Goal: Task Accomplishment & Management: Use online tool/utility

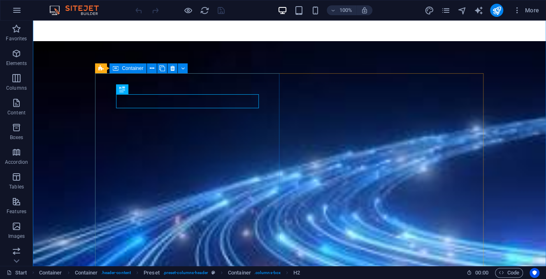
scroll to position [230, 0]
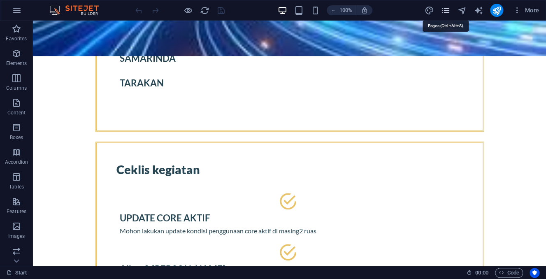
click at [444, 12] on icon "pages" at bounding box center [444, 10] width 9 height 9
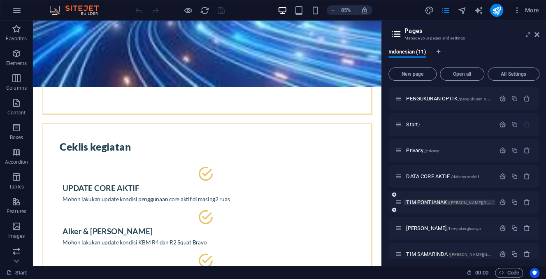
click at [447, 200] on span "TIM PONTIANAK /tim-pontianak" at bounding box center [465, 202] width 118 height 6
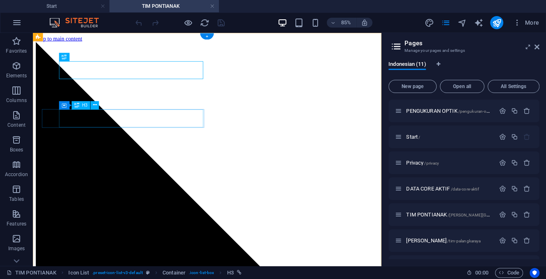
scroll to position [0, 0]
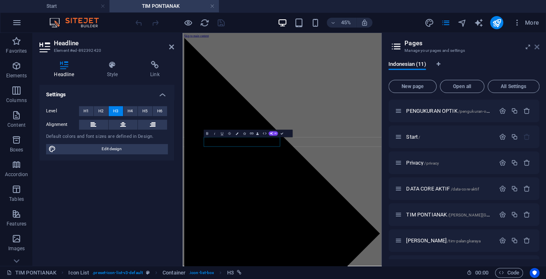
click at [536, 47] on icon at bounding box center [536, 47] width 5 height 7
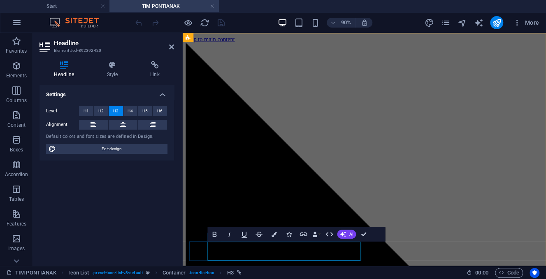
drag, startPoint x: 268, startPoint y: 275, endPoint x: 215, endPoint y: 275, distance: 53.9
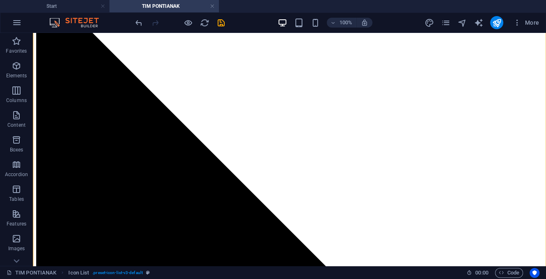
scroll to position [69, 0]
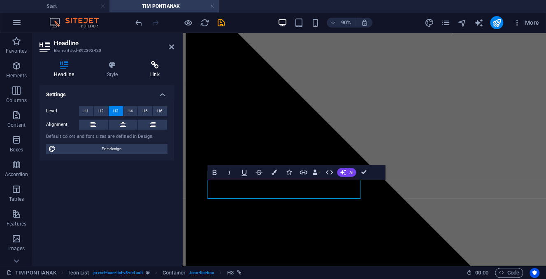
click at [156, 67] on icon at bounding box center [155, 65] width 38 height 8
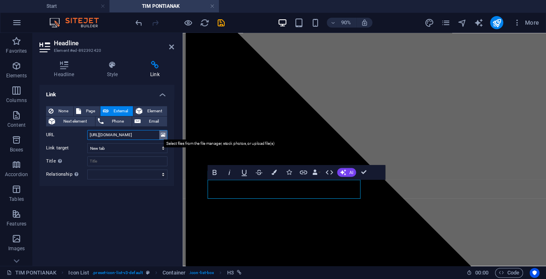
drag, startPoint x: 89, startPoint y: 133, endPoint x: 163, endPoint y: 137, distance: 74.1
click at [163, 137] on div "URL https://docs.google.com/spreadsheets/d/1yQytWIOyYlTjveV2bz4nKuxfpw444t-CNY0…" at bounding box center [106, 135] width 121 height 10
type input "44t-CNY0zM1Srno4/edit?gid=0#gid=0"
paste input "https://docs.google.com/spreadsheets/d/1t3dGdNDZO4jUfqC9O3Wz7_yGeKLXr49o9gIOlDh…"
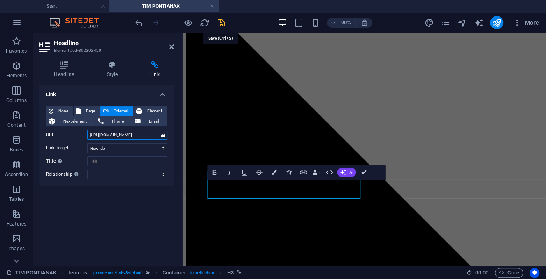
type input "https://docs.google.com/spreadsheets/d/1t3dGdNDZO4jUfqC9O3Wz7_yGeKLXr49o9gIOlDh…"
click at [223, 23] on icon "save" at bounding box center [220, 22] width 9 height 9
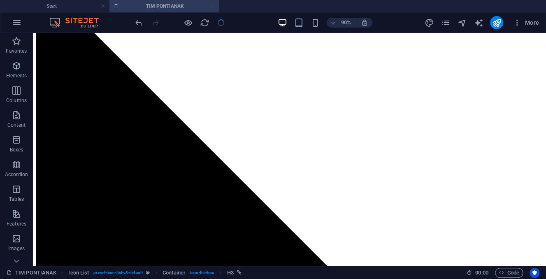
click at [223, 23] on div at bounding box center [180, 22] width 92 height 13
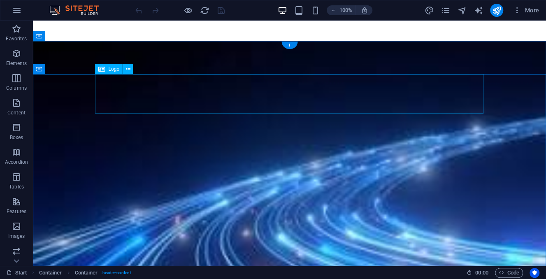
click at [282, 98] on div at bounding box center [289, 93] width 388 height 39
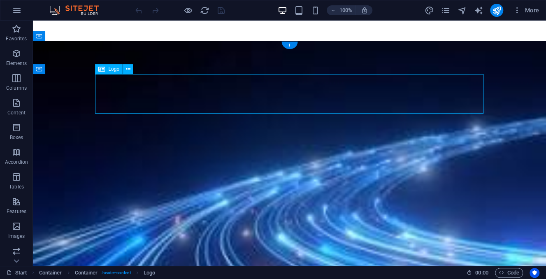
click at [282, 98] on div at bounding box center [289, 93] width 388 height 39
select select "px"
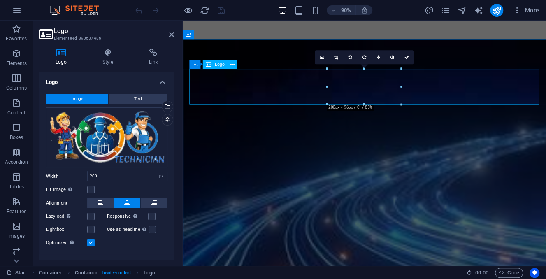
click at [346, 92] on div at bounding box center [384, 93] width 388 height 39
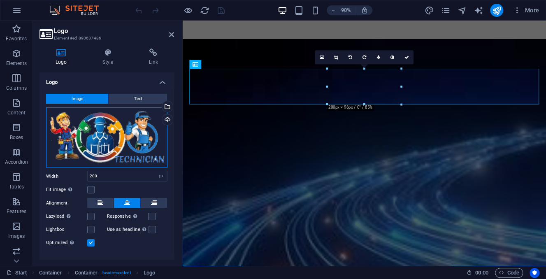
click at [106, 146] on div "Drag files here, click to choose files or select files from Files or our free s…" at bounding box center [106, 137] width 121 height 60
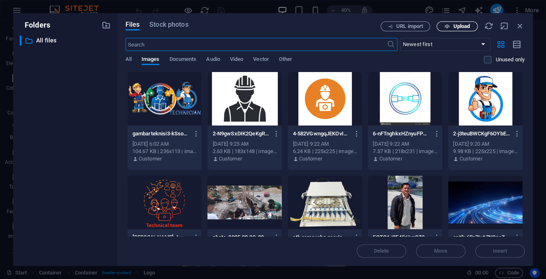
click at [454, 26] on span "Upload" at bounding box center [461, 26] width 17 height 5
click at [164, 95] on div at bounding box center [164, 98] width 74 height 53
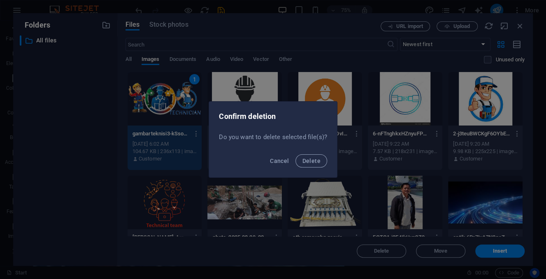
click at [295, 154] on button "Delete" at bounding box center [310, 160] width 31 height 13
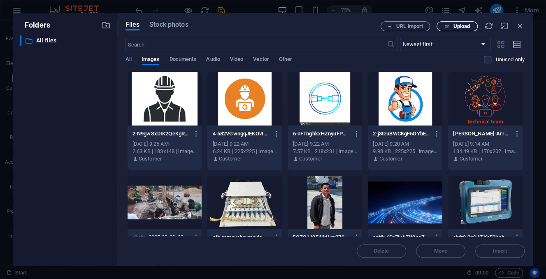
click at [468, 26] on span "Upload" at bounding box center [461, 26] width 17 height 5
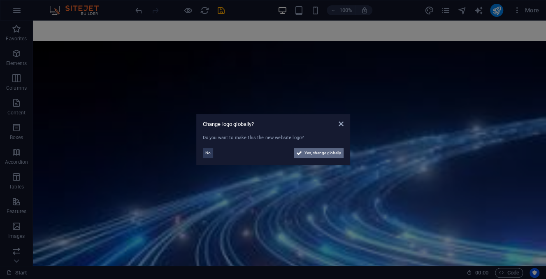
drag, startPoint x: 319, startPoint y: 153, endPoint x: 382, endPoint y: 184, distance: 69.9
click at [319, 153] on span "Yes, change globally" at bounding box center [322, 153] width 37 height 10
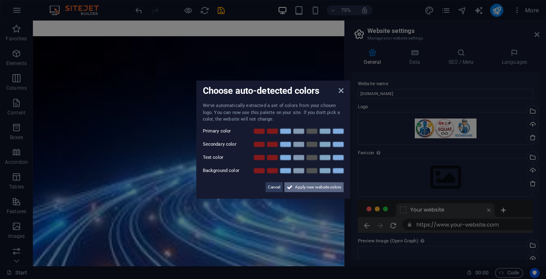
click at [306, 185] on span "Apply new website colors" at bounding box center [318, 187] width 46 height 10
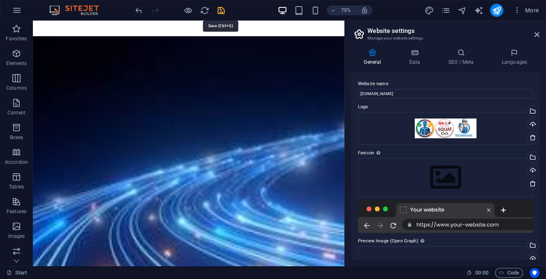
click at [219, 9] on icon "save" at bounding box center [220, 10] width 9 height 9
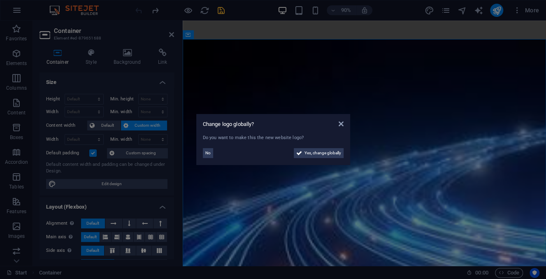
click at [339, 87] on aside "Change logo globally? Do you want to make this the new website logo? No Yes, ch…" at bounding box center [273, 139] width 546 height 279
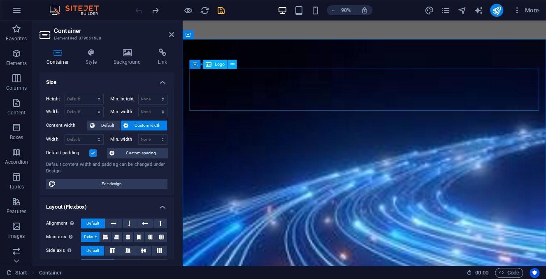
click at [312, 98] on div at bounding box center [384, 97] width 388 height 46
click at [266, 95] on div at bounding box center [384, 97] width 388 height 46
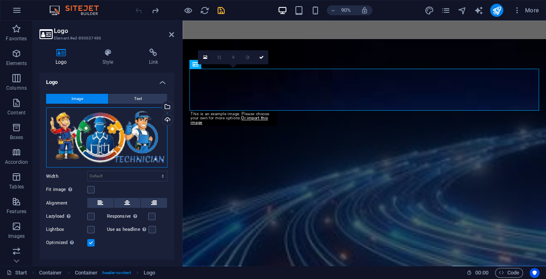
click at [123, 131] on div "Drag files here, click to choose files or select files from Files or our free s…" at bounding box center [106, 137] width 121 height 60
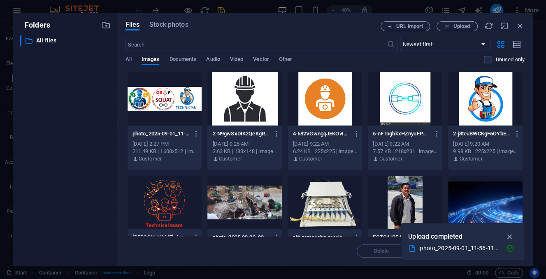
click at [172, 104] on div at bounding box center [164, 98] width 74 height 53
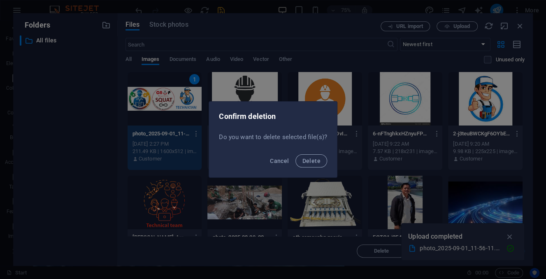
click at [295, 154] on button "Delete" at bounding box center [310, 160] width 31 height 13
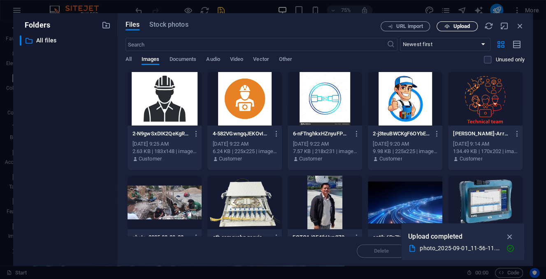
click at [456, 26] on span "Upload" at bounding box center [461, 26] width 17 height 5
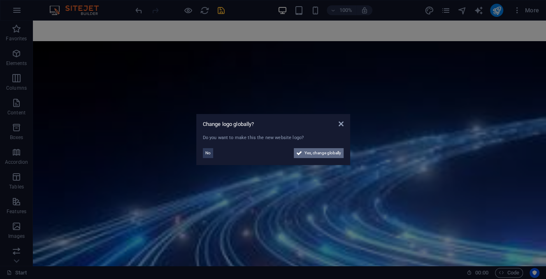
drag, startPoint x: 311, startPoint y: 151, endPoint x: 370, endPoint y: 175, distance: 63.8
click at [311, 151] on span "Yes, change globally" at bounding box center [322, 153] width 37 height 10
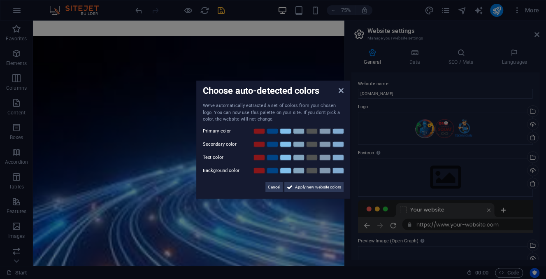
click at [537, 34] on aside "Choose auto-detected colors We've automatically extracted a set of colors from …" at bounding box center [273, 139] width 546 height 279
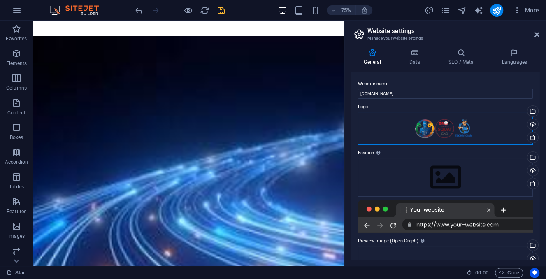
click at [406, 125] on div "Drag files here, click to choose files or select files from Files or our free s…" at bounding box center [445, 128] width 175 height 33
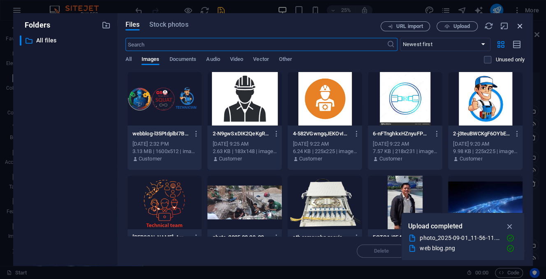
click at [516, 25] on icon "button" at bounding box center [519, 25] width 9 height 9
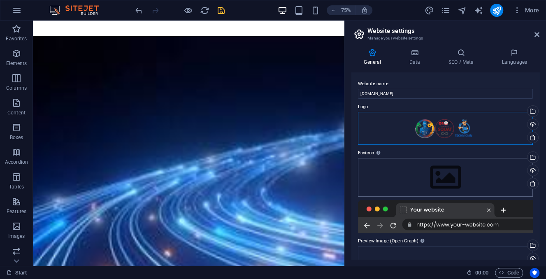
drag, startPoint x: 494, startPoint y: 129, endPoint x: 494, endPoint y: 164, distance: 35.0
click at [494, 164] on div "Website name squatbravotreg6.online Logo Drag files here, click to choose files…" at bounding box center [445, 165] width 188 height 187
drag, startPoint x: 494, startPoint y: 164, endPoint x: 492, endPoint y: 119, distance: 45.3
click at [492, 119] on div "Website name squatbravotreg6.online Logo Drag files here, click to choose files…" at bounding box center [445, 165] width 188 height 187
click at [532, 169] on div "Upload" at bounding box center [531, 171] width 12 height 12
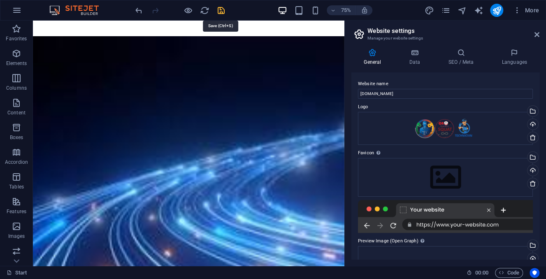
click at [222, 11] on icon "save" at bounding box center [220, 10] width 9 height 9
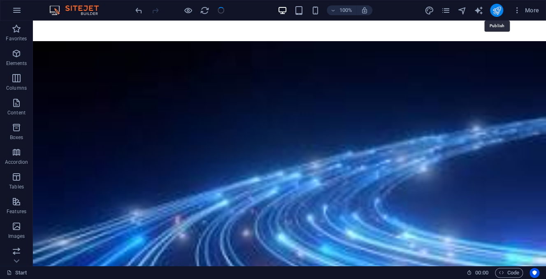
drag, startPoint x: 496, startPoint y: 7, endPoint x: 447, endPoint y: 18, distance: 50.0
click at [496, 7] on icon "publish" at bounding box center [495, 10] width 9 height 9
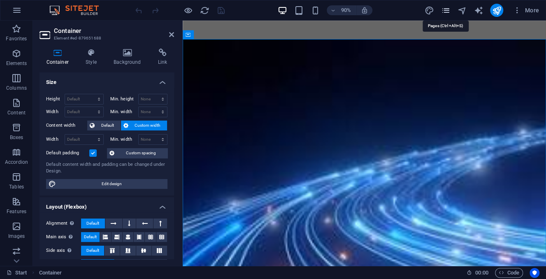
click at [444, 10] on icon "pages" at bounding box center [444, 10] width 9 height 9
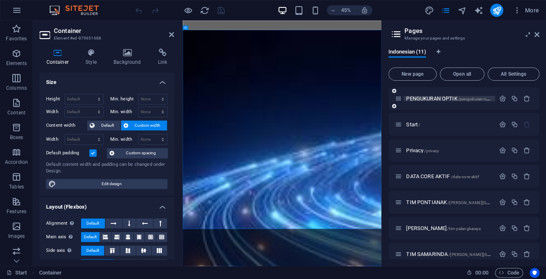
click at [446, 97] on span "PENGUKURAN OPTIK /pengukuran-optikPontianak" at bounding box center [459, 98] width 106 height 6
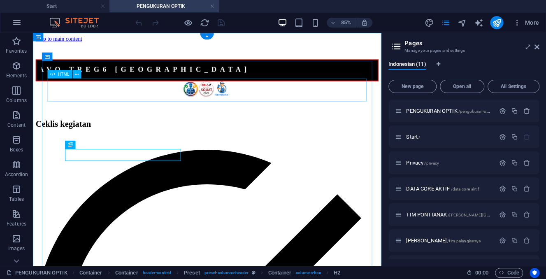
click at [294, 90] on div "SQUAT BRAVO TREG6 [GEOGRAPHIC_DATA]" at bounding box center [237, 76] width 403 height 25
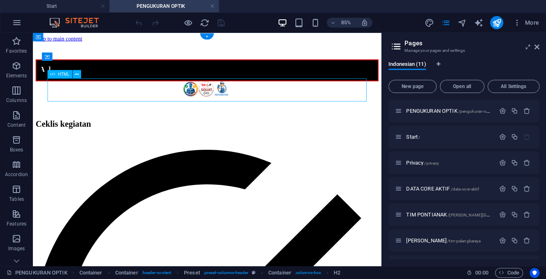
click at [294, 90] on div "SQUAT BRAVO TREG6 [GEOGRAPHIC_DATA]" at bounding box center [237, 76] width 403 height 25
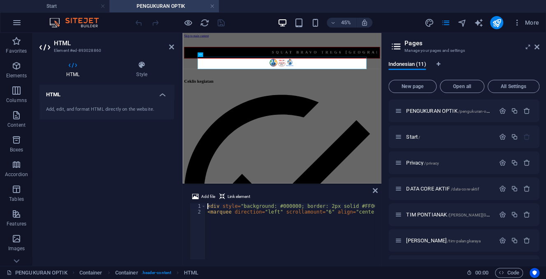
scroll to position [0, 117]
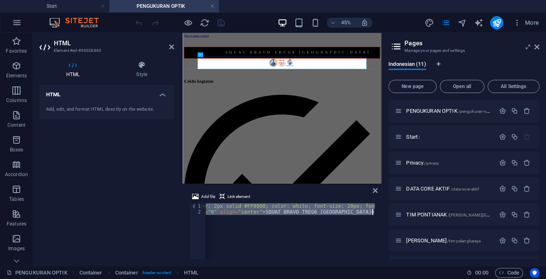
drag, startPoint x: 207, startPoint y: 205, endPoint x: 292, endPoint y: 234, distance: 89.5
click at [292, 234] on div "< div style = "background: #000000; border: 2px solid #FF0000; color: white; fo…" at bounding box center [296, 236] width 416 height 67
type textarea "<div style="background: #000000; border: 2px solid #FF0000; color: white; font-…"
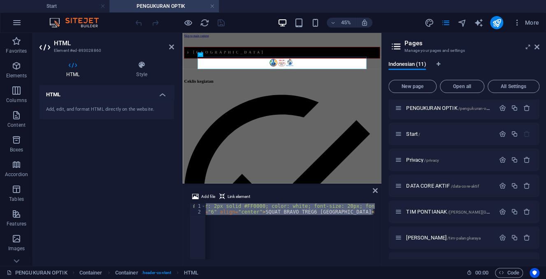
scroll to position [0, 0]
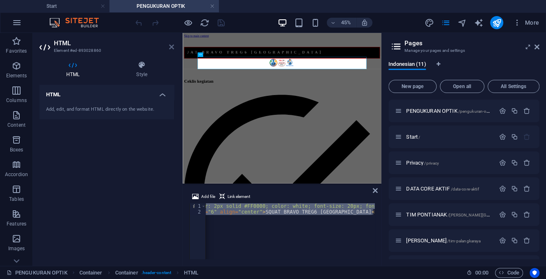
click at [171, 46] on icon at bounding box center [171, 47] width 5 height 7
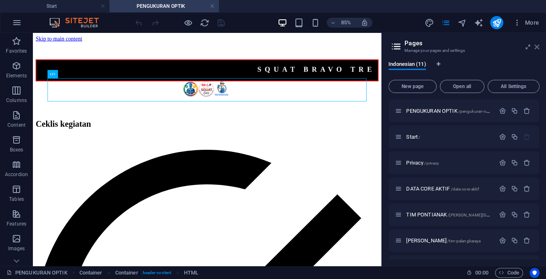
click at [536, 47] on icon at bounding box center [536, 47] width 5 height 7
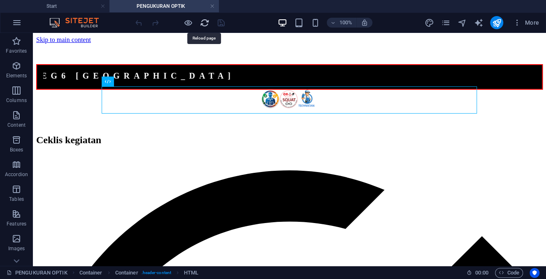
click at [202, 21] on icon "reload" at bounding box center [204, 22] width 9 height 9
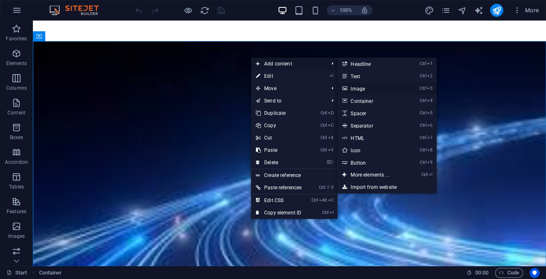
click at [365, 88] on link "Ctrl 3 Image" at bounding box center [371, 88] width 68 height 12
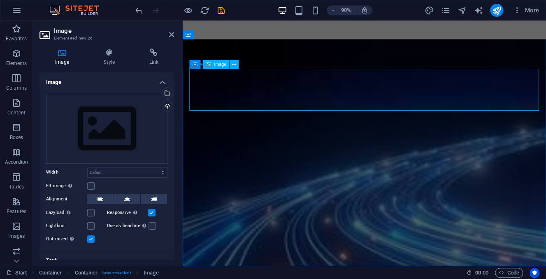
click at [229, 95] on figure at bounding box center [384, 120] width 388 height 93
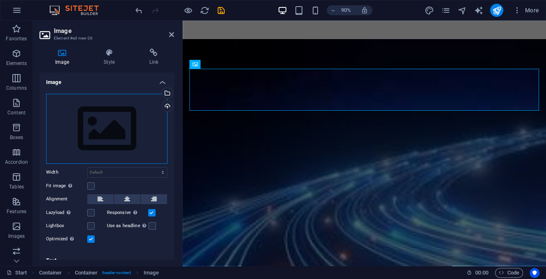
click at [127, 124] on div "Drag files here, click to choose files or select files from Files or our free s…" at bounding box center [106, 129] width 121 height 70
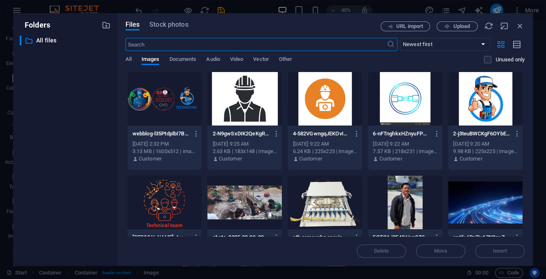
click at [163, 95] on div at bounding box center [164, 98] width 74 height 53
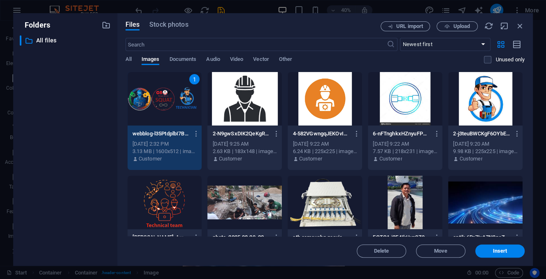
click at [163, 95] on div "1" at bounding box center [164, 98] width 74 height 53
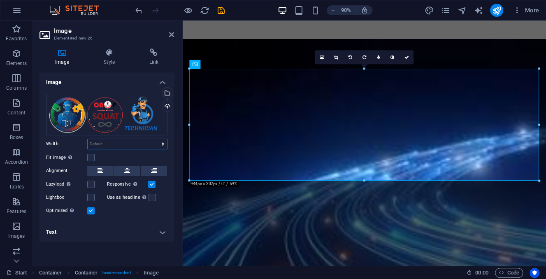
select select "px"
click option "px" at bounding box center [0, 0] width 0 height 0
click at [109, 146] on input "944" at bounding box center [127, 144] width 79 height 10
drag, startPoint x: 103, startPoint y: 146, endPoint x: 85, endPoint y: 144, distance: 18.6
click at [88, 144] on input "944" at bounding box center [127, 144] width 79 height 10
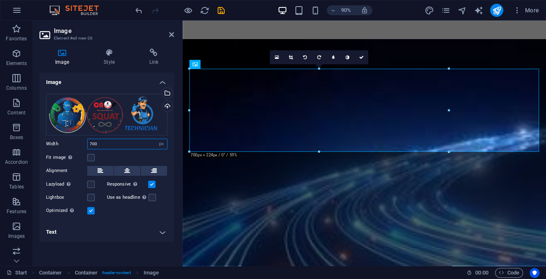
drag, startPoint x: 99, startPoint y: 145, endPoint x: 85, endPoint y: 143, distance: 14.1
click at [88, 143] on input "700" at bounding box center [127, 144] width 79 height 10
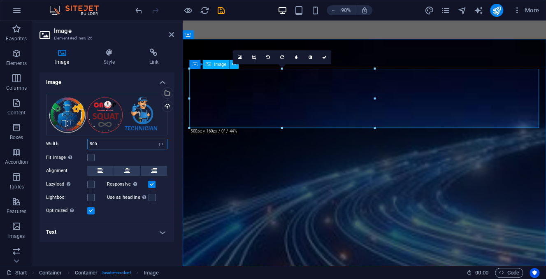
type input "500"
click at [257, 129] on figure at bounding box center [384, 107] width 388 height 66
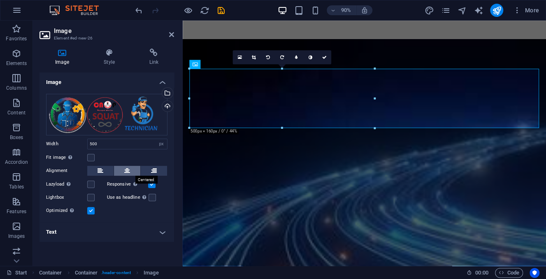
click at [127, 168] on icon at bounding box center [127, 171] width 6 height 10
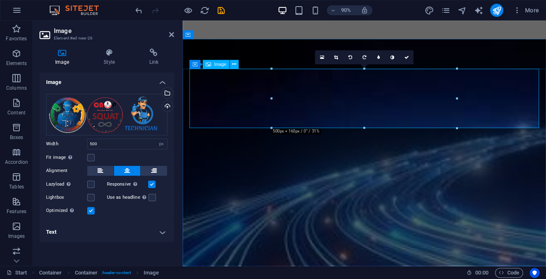
click at [225, 106] on figure at bounding box center [384, 107] width 388 height 66
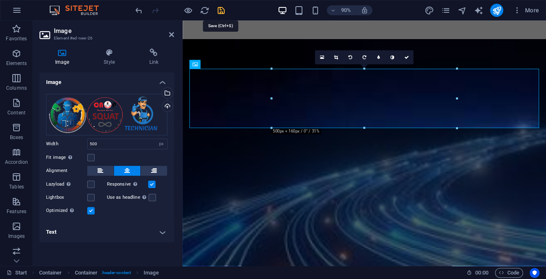
click at [220, 10] on icon "save" at bounding box center [220, 10] width 9 height 9
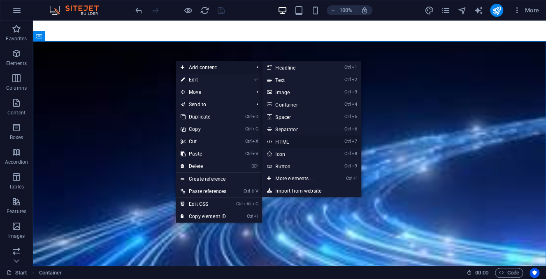
drag, startPoint x: 292, startPoint y: 141, endPoint x: 118, endPoint y: 134, distance: 174.0
click at [292, 141] on link "Ctrl 7 HTML" at bounding box center [296, 141] width 68 height 12
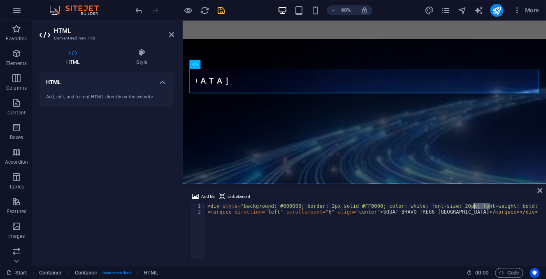
drag, startPoint x: 489, startPoint y: 205, endPoint x: 474, endPoint y: 205, distance: 15.2
click at [474, 205] on div "< div style = "background: #000000; border: 2px solid #FF0000; color: white; fo…" at bounding box center [414, 236] width 416 height 67
paste textarea "Montserra"
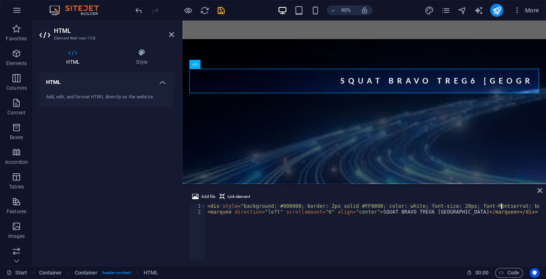
type textarea "<div style="background: #000000; border: 2px solid #FF0000; color: white; font-…"
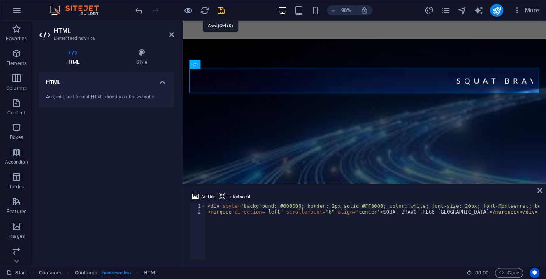
click at [221, 12] on icon "save" at bounding box center [220, 10] width 9 height 9
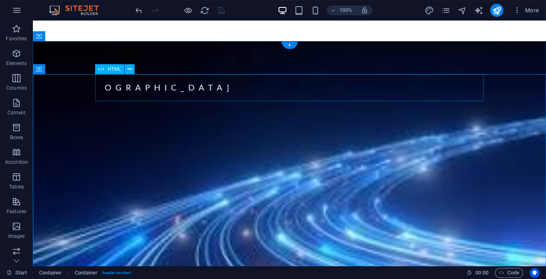
click at [130, 93] on div "SQUAT BRAVO TREG6 [GEOGRAPHIC_DATA]" at bounding box center [289, 88] width 388 height 29
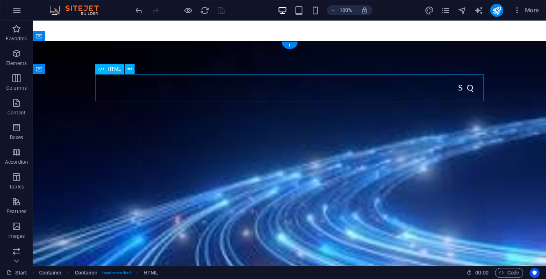
click at [130, 93] on div "SQUAT BRAVO TREG6 [GEOGRAPHIC_DATA]" at bounding box center [289, 88] width 388 height 29
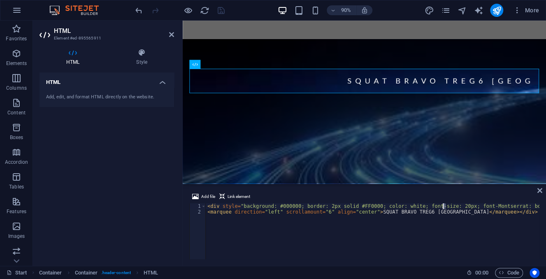
click at [443, 205] on div "< div style = "background: #000000; border: 2px solid #FF0000; color: white; fo…" at bounding box center [419, 236] width 427 height 67
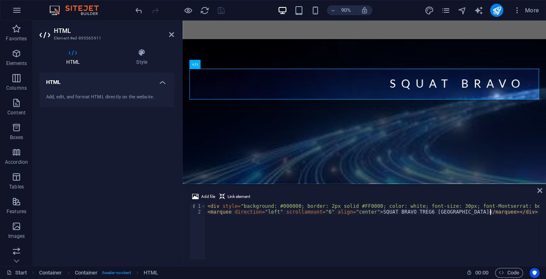
click at [396, 239] on div "< div style = "background: #000000; border: 2px solid #FF0000; color: white; fo…" at bounding box center [419, 236] width 427 height 67
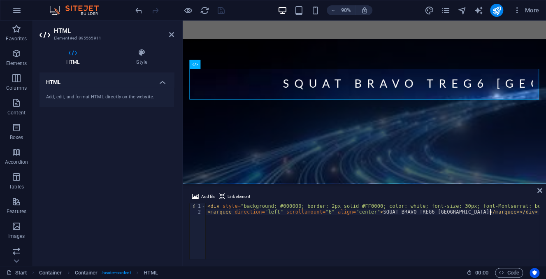
type textarea "<marquee direction="left" scrollamount="6" align="center">SQUAT BRAVO TREG6 KAL…"
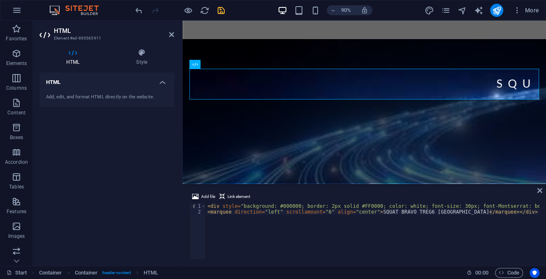
click at [157, 134] on div "HTML Add, edit, and format HTML directly on the website." at bounding box center [106, 165] width 134 height 187
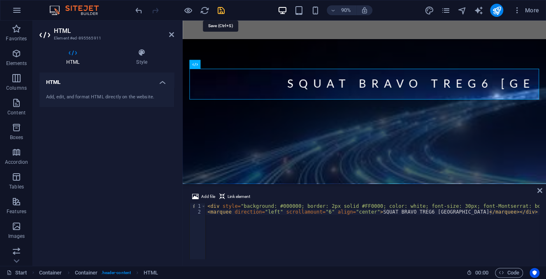
click at [218, 9] on icon "save" at bounding box center [220, 10] width 9 height 9
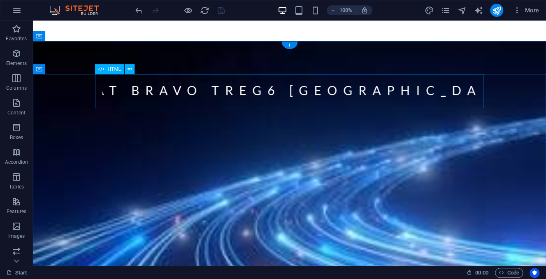
click at [324, 86] on div "SQUAT BRAVO TREG6 [GEOGRAPHIC_DATA]" at bounding box center [289, 92] width 388 height 37
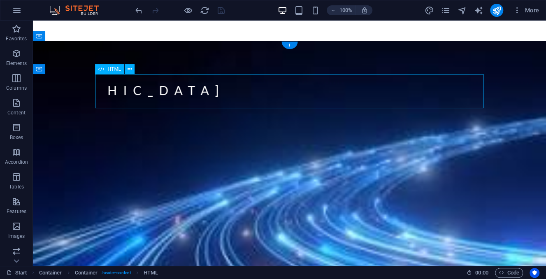
click at [324, 86] on div "SQUAT BRAVO TREG6 [GEOGRAPHIC_DATA]" at bounding box center [289, 92] width 388 height 37
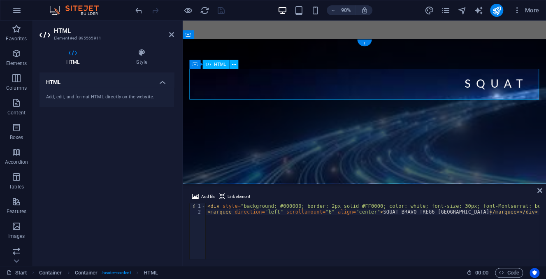
click at [339, 94] on div "SQUAT BRAVO TREG6 [GEOGRAPHIC_DATA]" at bounding box center [384, 92] width 388 height 37
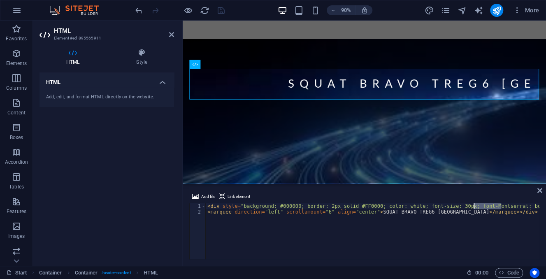
drag, startPoint x: 500, startPoint y: 205, endPoint x: 474, endPoint y: 205, distance: 26.3
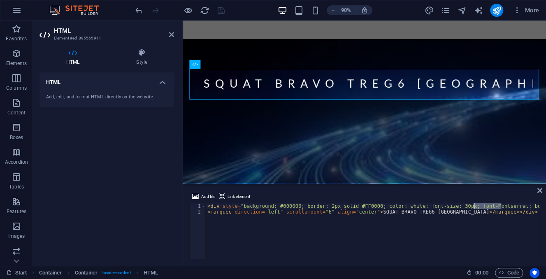
click at [474, 205] on div "< div style = "background: #000000; border: 2px solid #FF0000; color: white; fo…" at bounding box center [419, 236] width 427 height 67
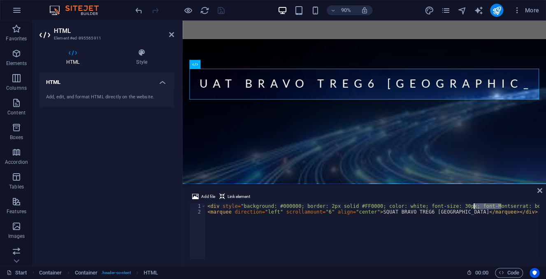
paste textarea "weigh"
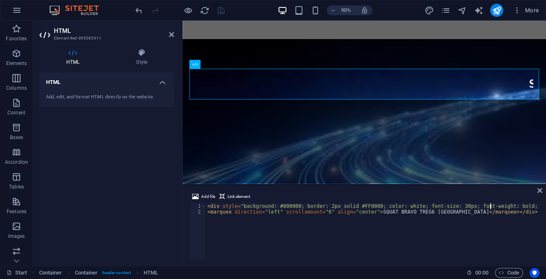
type textarea "<div style="background: #000000; border: 2px solid #FF0000; color: white; font-…"
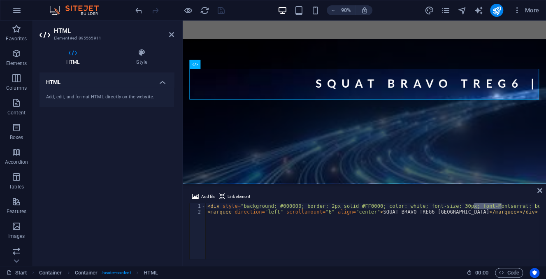
click at [157, 168] on div "HTML Add, edit, and format HTML directly on the website." at bounding box center [106, 165] width 134 height 187
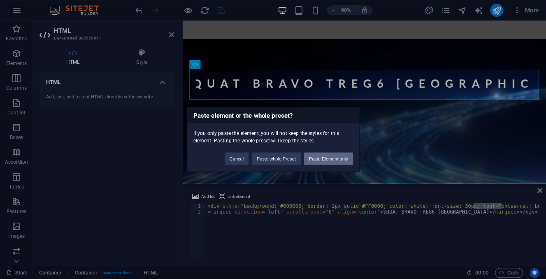
click at [340, 159] on button "Paste Element only" at bounding box center [328, 159] width 49 height 12
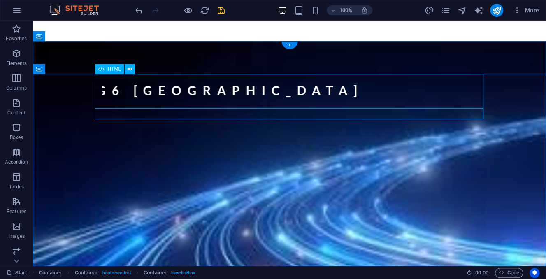
click at [226, 93] on div "SQUAT BRAVO TREG6 [GEOGRAPHIC_DATA]" at bounding box center [289, 92] width 388 height 37
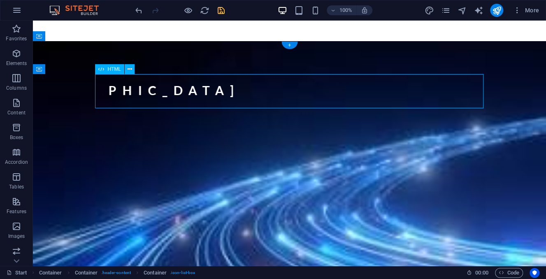
click at [226, 93] on div "SQUAT BRAVO TREG6 [GEOGRAPHIC_DATA]" at bounding box center [289, 92] width 388 height 37
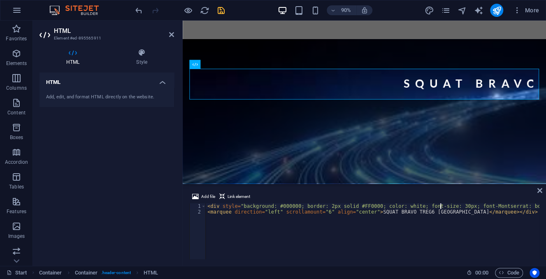
click at [440, 206] on div "< div style = "background: #000000; border: 2px solid #FF0000; color: white; fo…" at bounding box center [419, 236] width 427 height 67
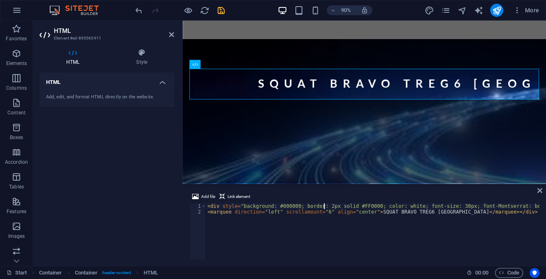
click at [324, 206] on div "< div style = "background: #000000; border: 2px solid #FF0000; color: white; fo…" at bounding box center [419, 236] width 427 height 67
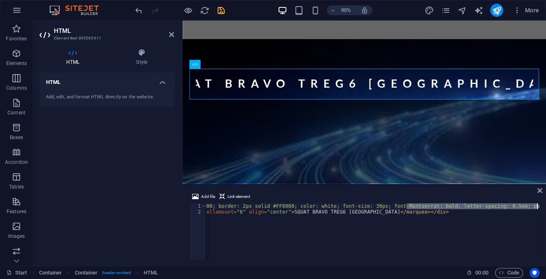
scroll to position [0, 88]
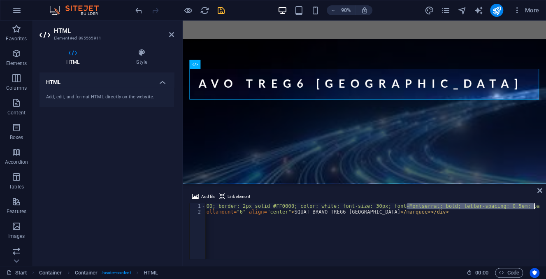
drag, startPoint x: 496, startPoint y: 207, endPoint x: 533, endPoint y: 208, distance: 36.6
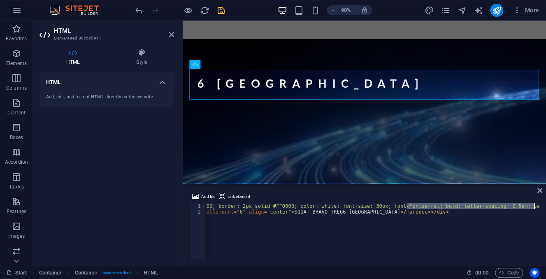
click at [533, 208] on div "< div style = "background: #000000; border: 2px solid #FF0000; color: white; fo…" at bounding box center [330, 236] width 427 height 67
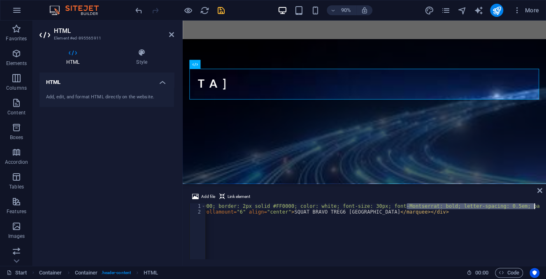
click at [470, 206] on div "< div style = "background: #000000; border: 2px solid #FF0000; color: white; fo…" at bounding box center [372, 231] width 333 height 56
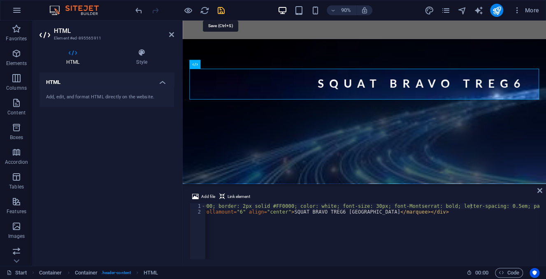
click at [220, 11] on icon "save" at bounding box center [220, 10] width 9 height 9
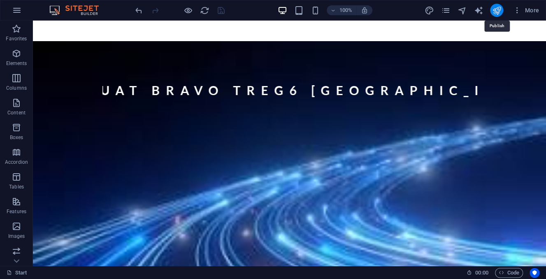
click at [498, 9] on icon "publish" at bounding box center [495, 10] width 9 height 9
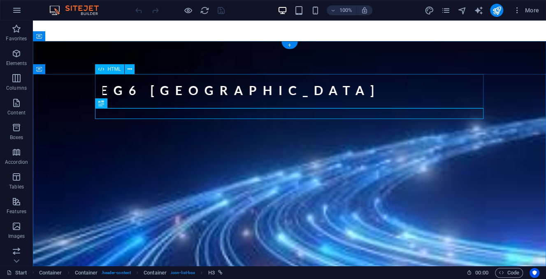
click at [332, 99] on div "SQUAT BRAVO TREG6 [GEOGRAPHIC_DATA]" at bounding box center [289, 92] width 388 height 37
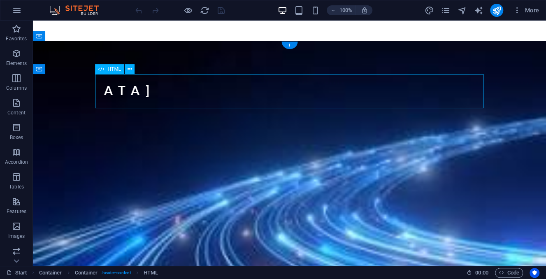
click at [332, 99] on div "SQUAT BRAVO TREG6 [GEOGRAPHIC_DATA]" at bounding box center [289, 92] width 388 height 37
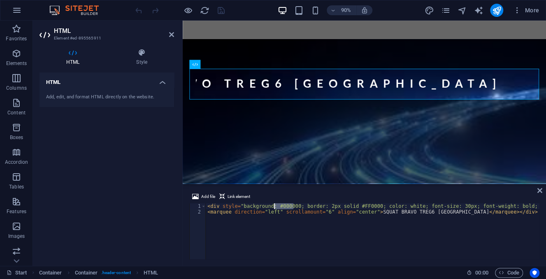
drag, startPoint x: 293, startPoint y: 205, endPoint x: 275, endPoint y: 205, distance: 18.5
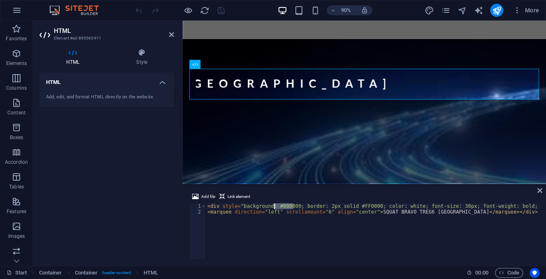
click at [275, 205] on div "< div style = "background: #000000; border: 2px solid #FF0000; color: white; fo…" at bounding box center [414, 236] width 416 height 67
paste textarea "70809"
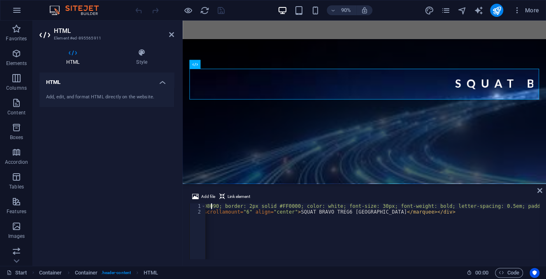
scroll to position [0, 82]
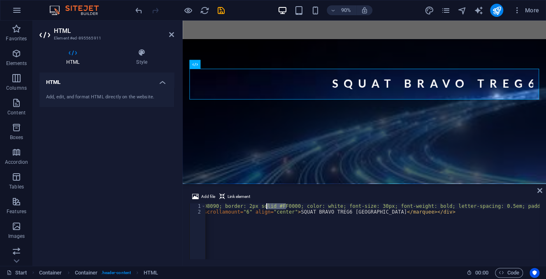
drag, startPoint x: 285, startPoint y: 205, endPoint x: 267, endPoint y: 204, distance: 18.5
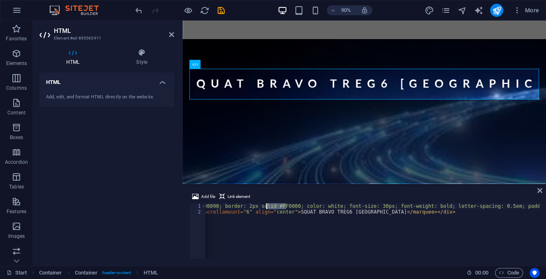
click at [267, 204] on div "< div style = "background: #708090; border: 2px solid #FF0000; color: white; fo…" at bounding box center [331, 236] width 416 height 67
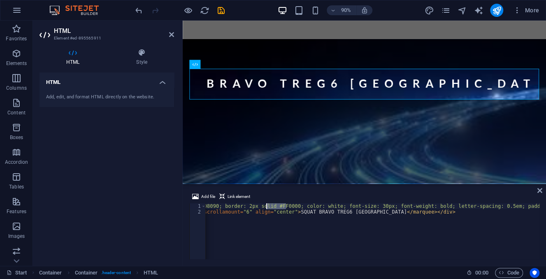
paste textarea "C0C0C"
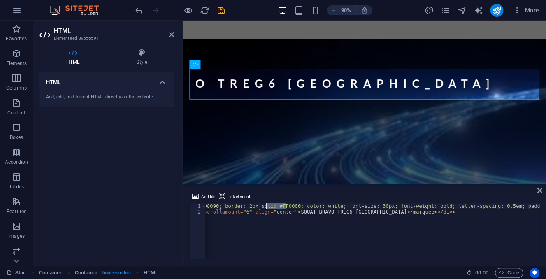
type textarea "<div style="background: #708090; border: 2px solid #C0C0C0; color: white; font-…"
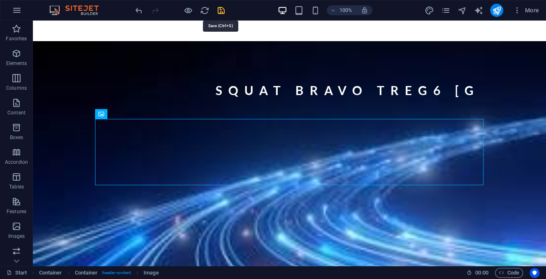
drag, startPoint x: 220, startPoint y: 10, endPoint x: 167, endPoint y: 20, distance: 53.5
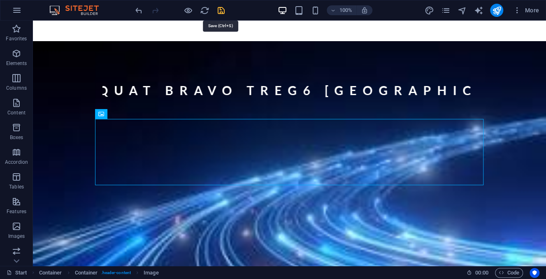
click at [220, 10] on icon "save" at bounding box center [220, 10] width 9 height 9
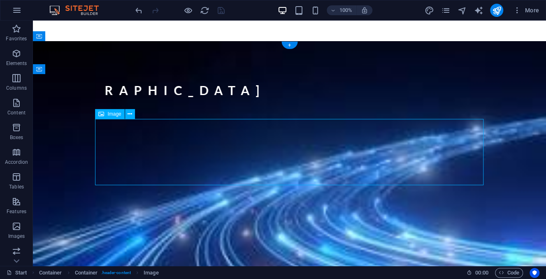
select select "px"
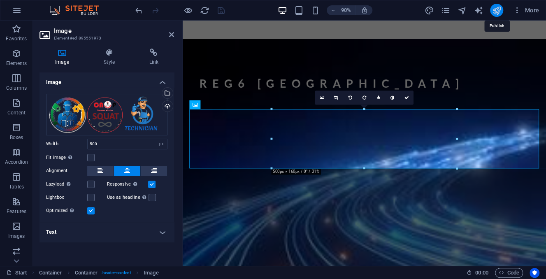
click at [500, 7] on icon "publish" at bounding box center [495, 10] width 9 height 9
